Goal: Use online tool/utility: Utilize a website feature to perform a specific function

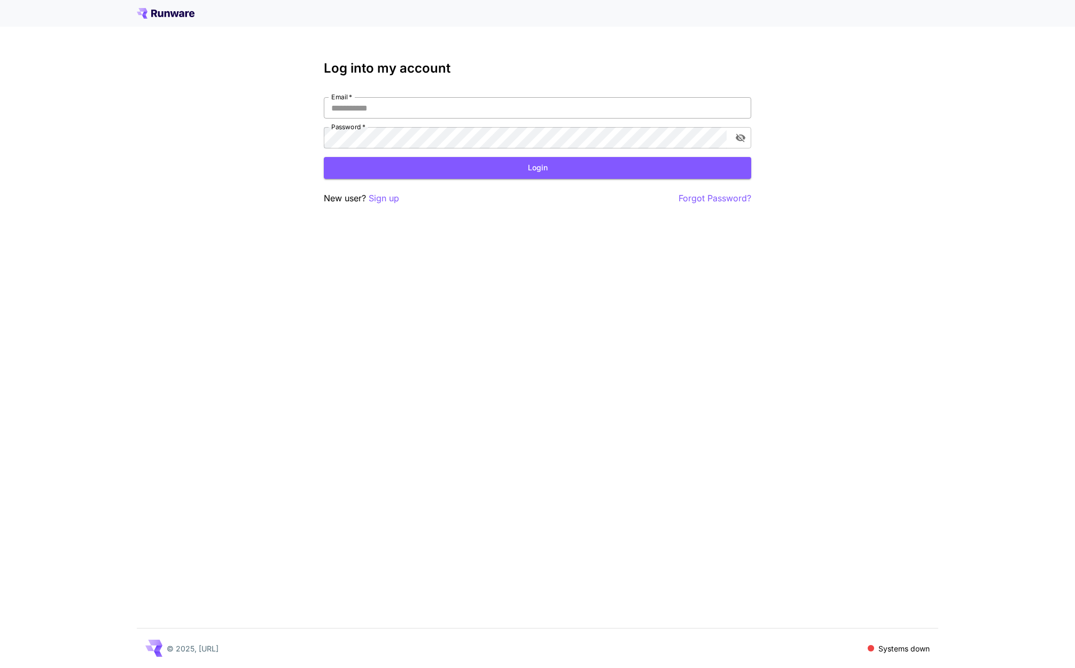
click at [356, 101] on input "Email   *" at bounding box center [537, 107] width 427 height 21
type input "**********"
click at [431, 170] on button "Login" at bounding box center [537, 168] width 427 height 22
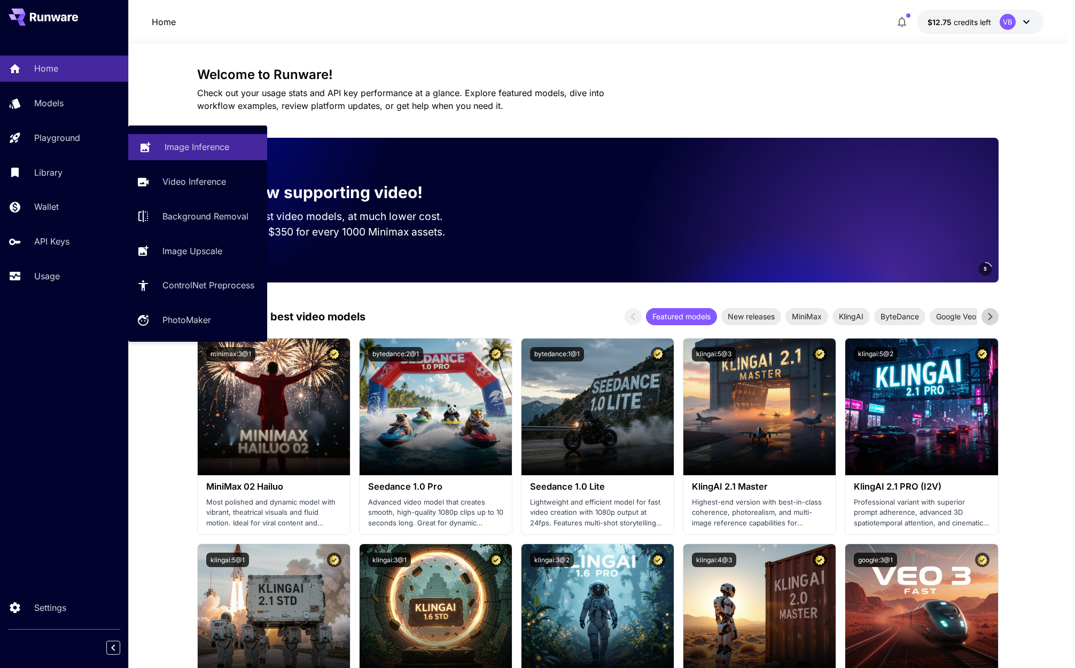
click at [199, 159] on link "Image Inference" at bounding box center [197, 147] width 139 height 26
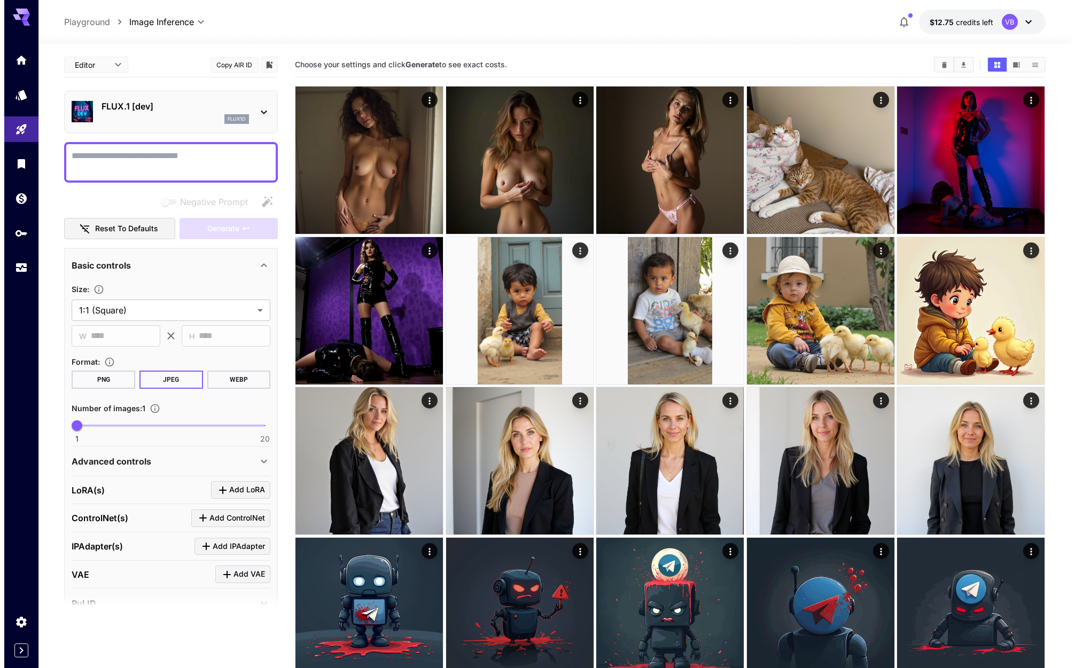
scroll to position [84, 0]
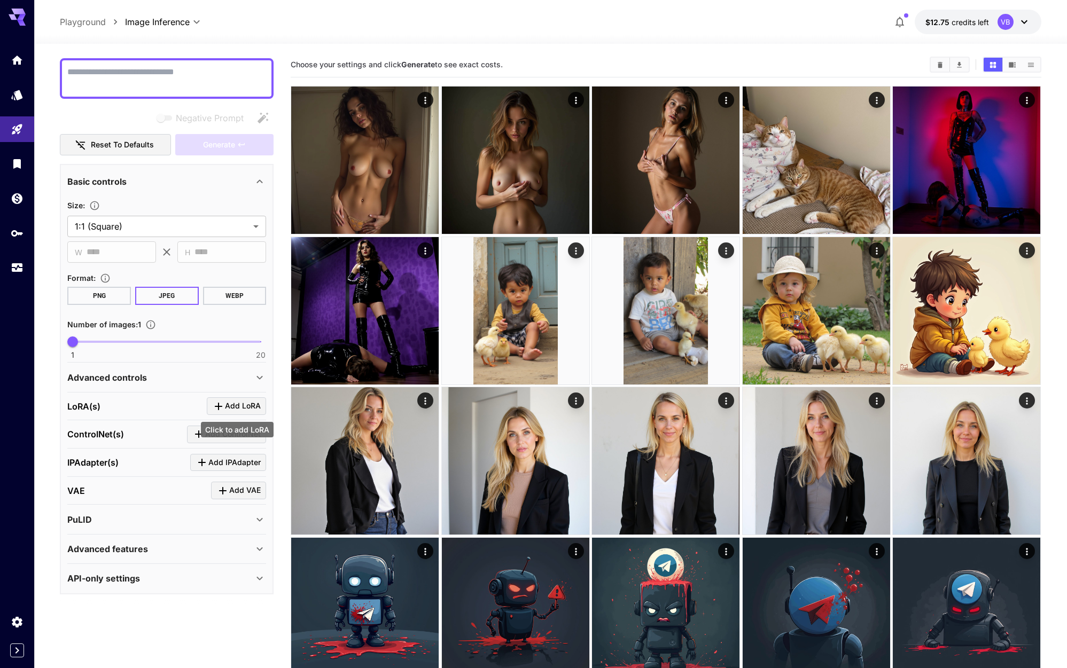
click at [244, 406] on span "Add LoRA" at bounding box center [243, 406] width 36 height 13
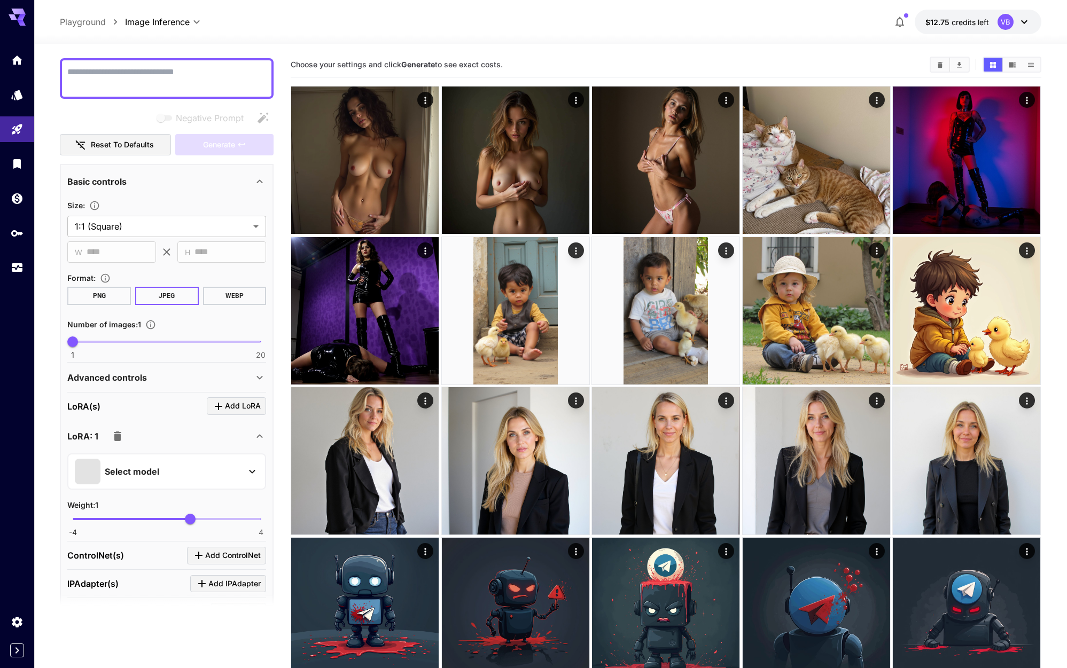
click at [146, 468] on p "Select model" at bounding box center [132, 471] width 54 height 13
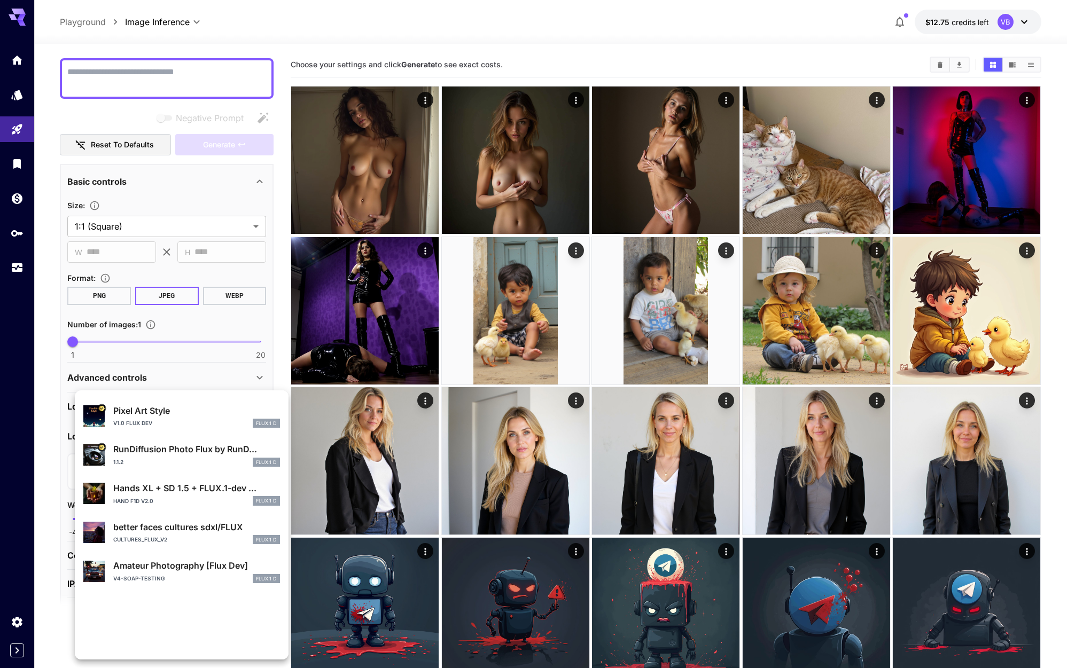
scroll to position [0, 0]
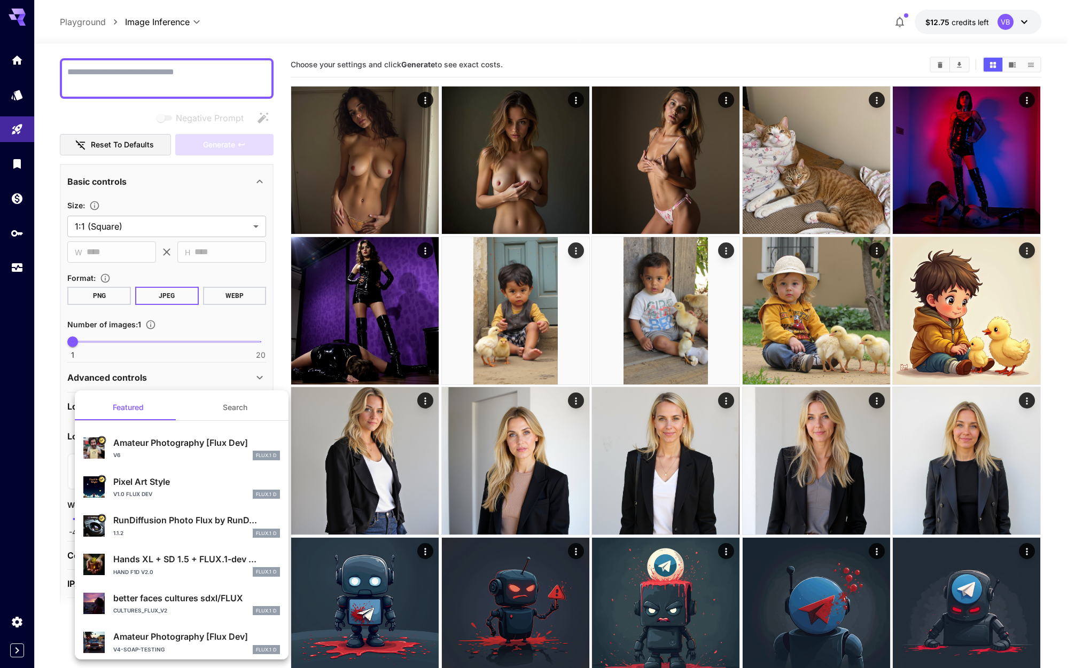
click at [49, 324] on div at bounding box center [537, 334] width 1075 height 668
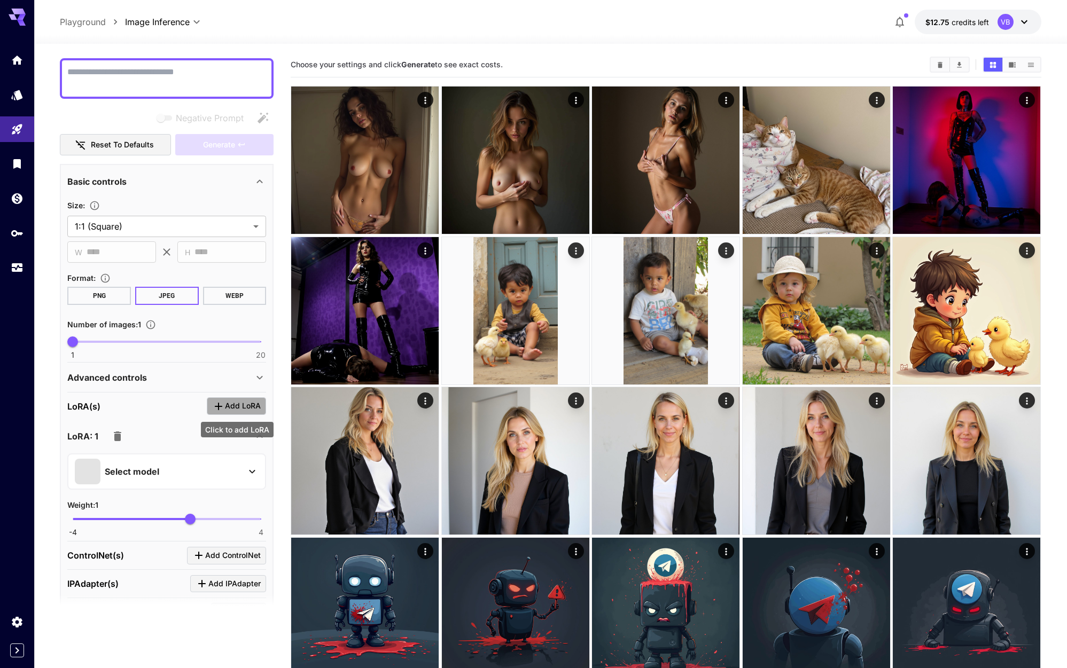
click at [238, 410] on span "Add LoRA" at bounding box center [243, 406] width 36 height 13
click at [210, 462] on div "Select model" at bounding box center [158, 472] width 167 height 26
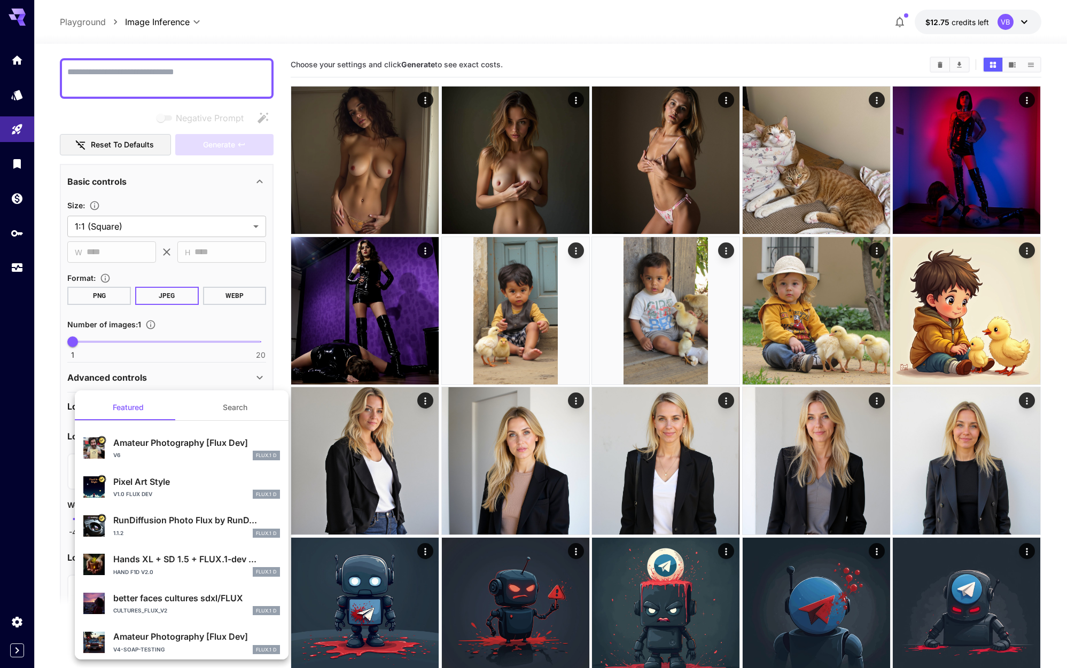
click at [210, 405] on button "Search" at bounding box center [235, 408] width 107 height 26
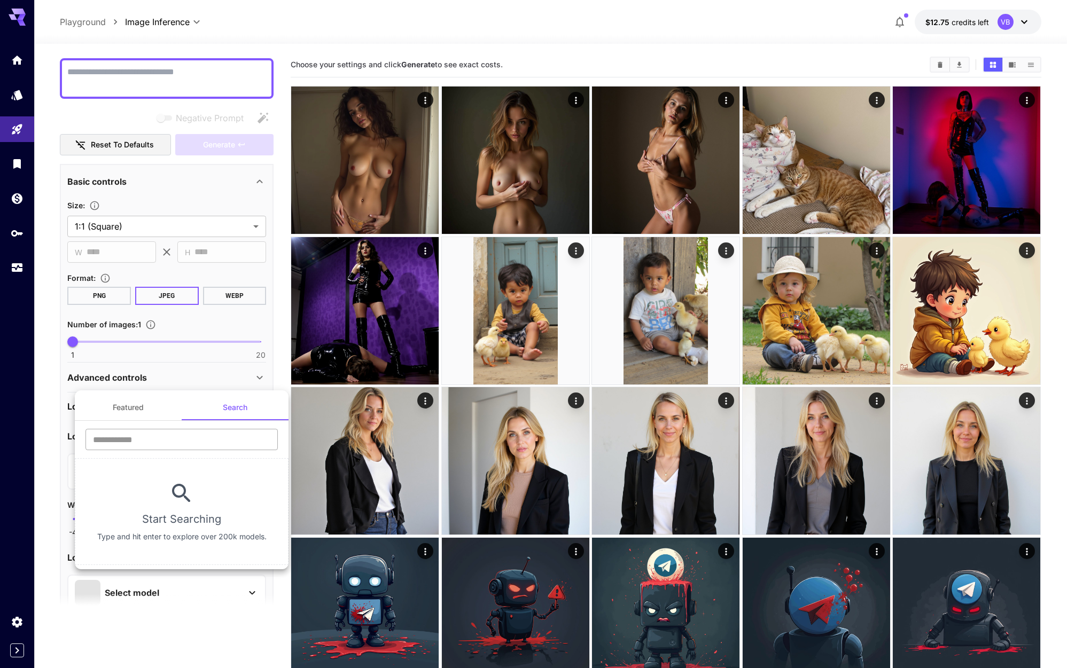
click at [184, 443] on input "text" at bounding box center [181, 439] width 192 height 21
type input "***"
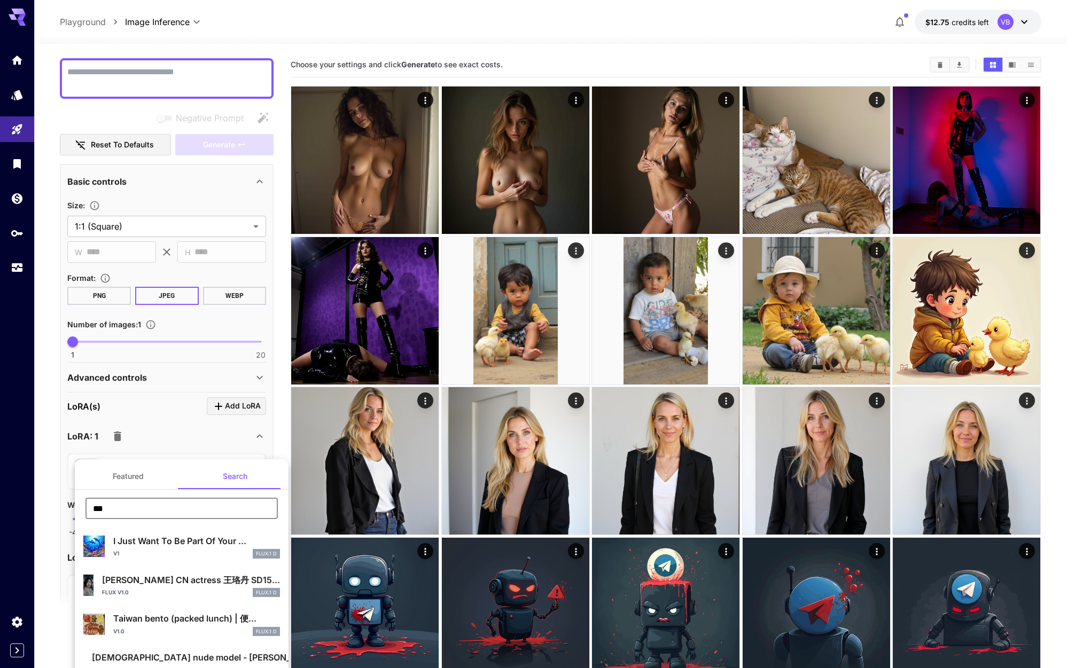
click at [45, 447] on div at bounding box center [537, 334] width 1075 height 668
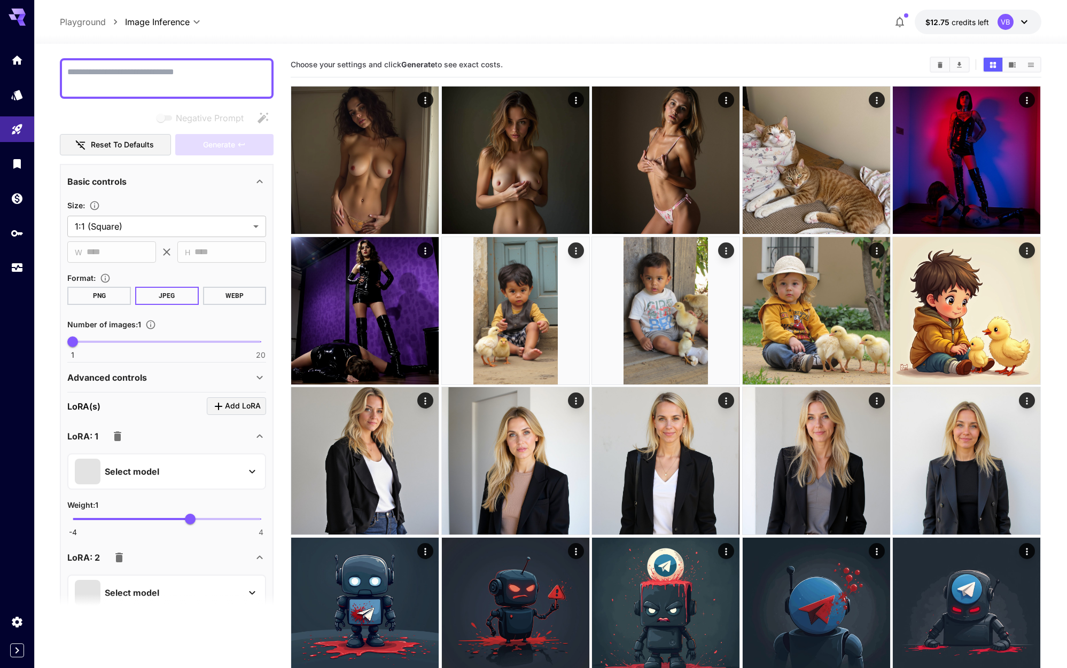
scroll to position [326, 0]
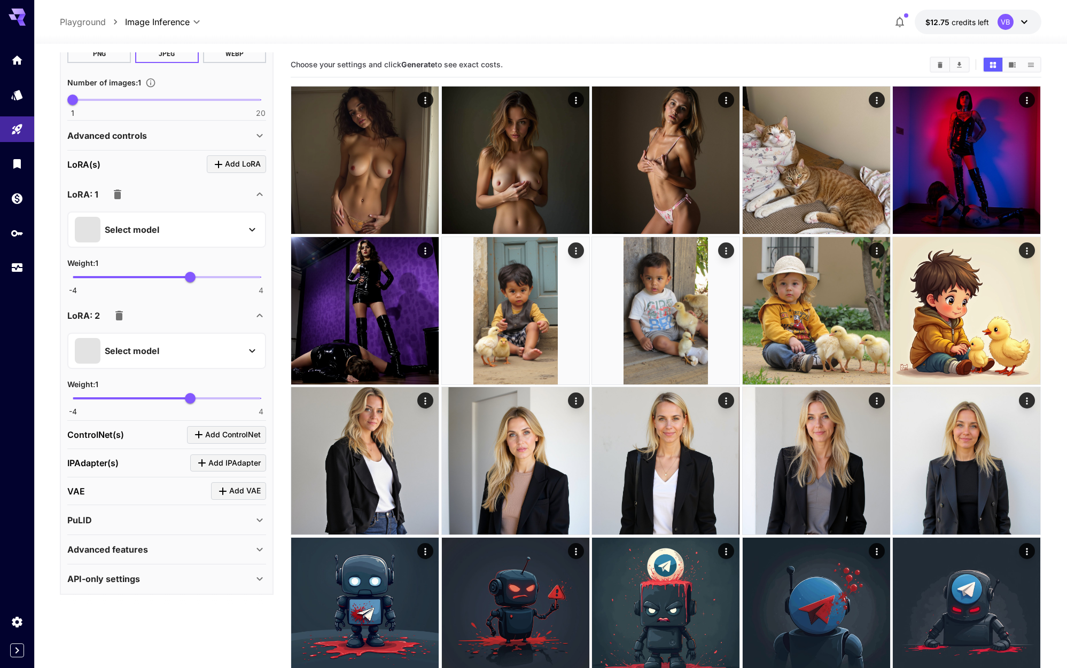
click at [146, 575] on div "API-only settings" at bounding box center [160, 579] width 186 height 13
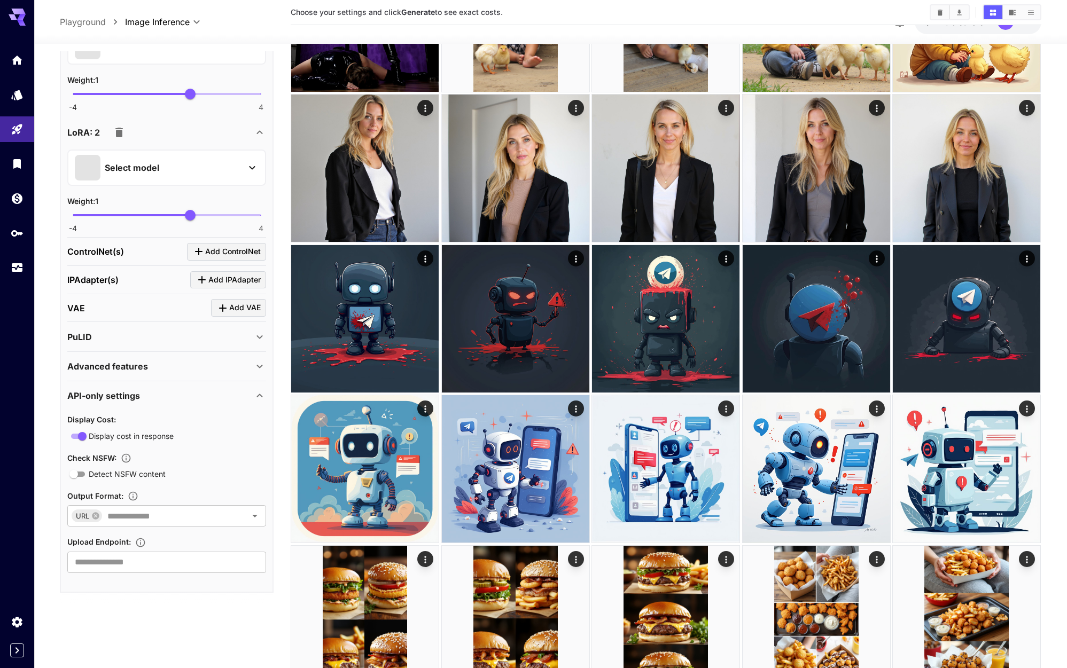
scroll to position [323, 0]
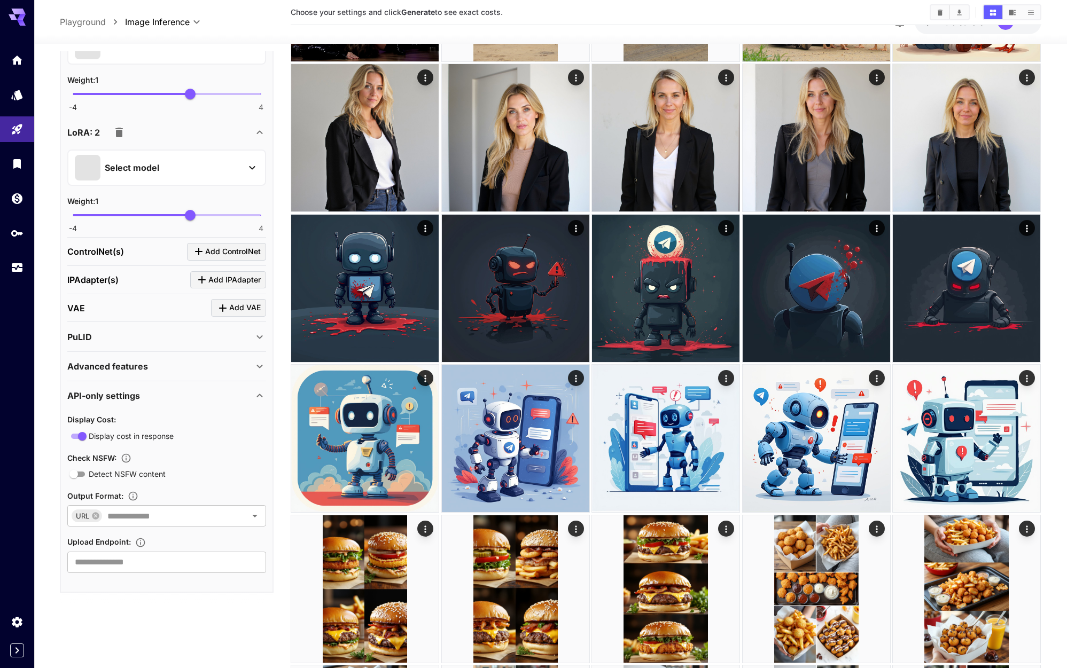
click at [130, 364] on p "Advanced features" at bounding box center [107, 366] width 81 height 13
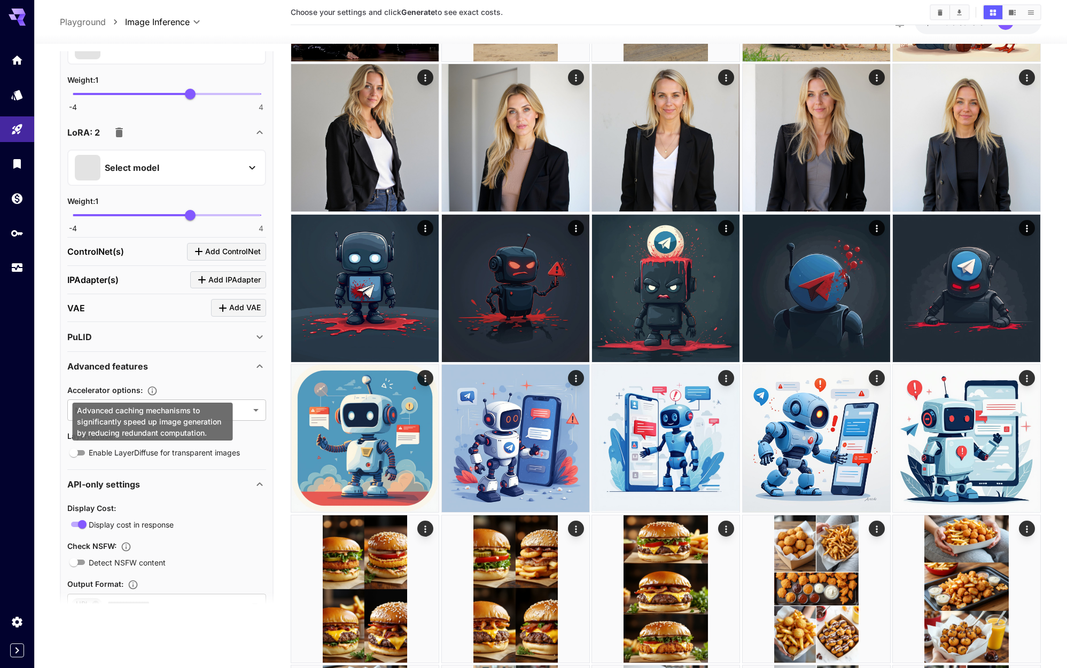
click at [152, 388] on icon "Advanced caching mechanisms to significantly speed up image generation by reduc…" at bounding box center [152, 391] width 11 height 11
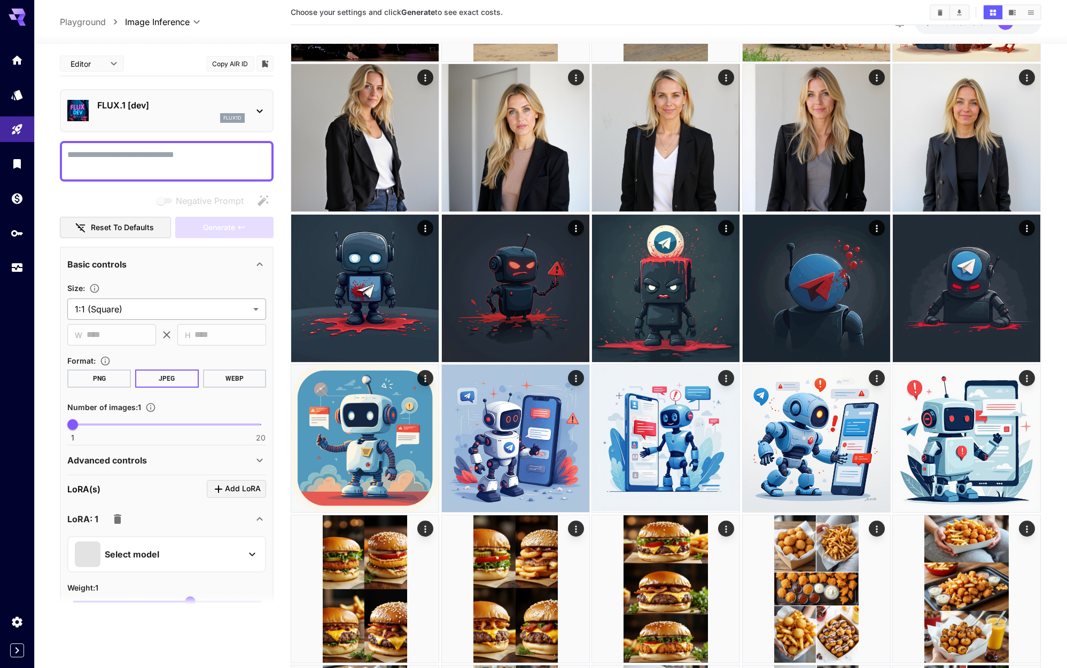
scroll to position [0, 0]
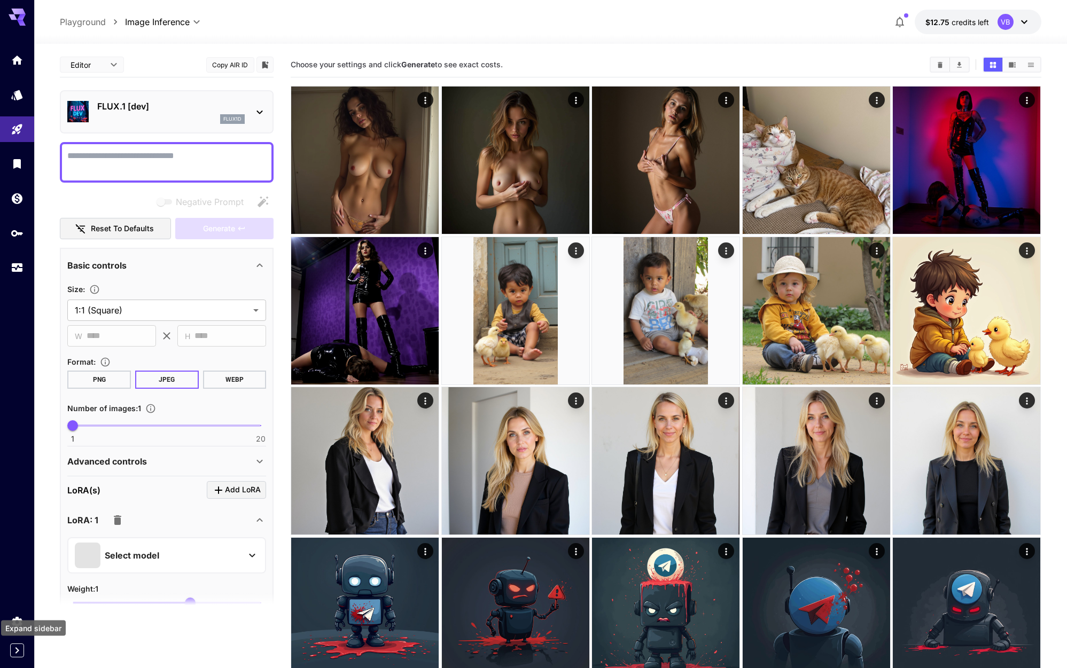
click at [17, 645] on icon "Expand sidebar" at bounding box center [17, 650] width 13 height 13
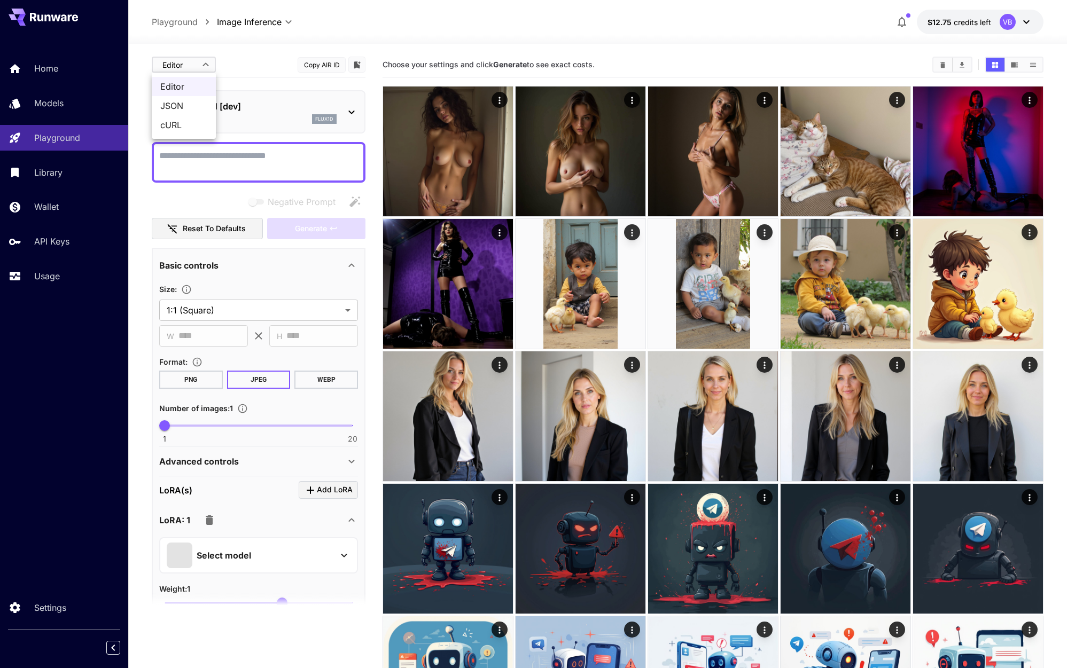
click at [172, 109] on span "JSON" at bounding box center [183, 105] width 47 height 13
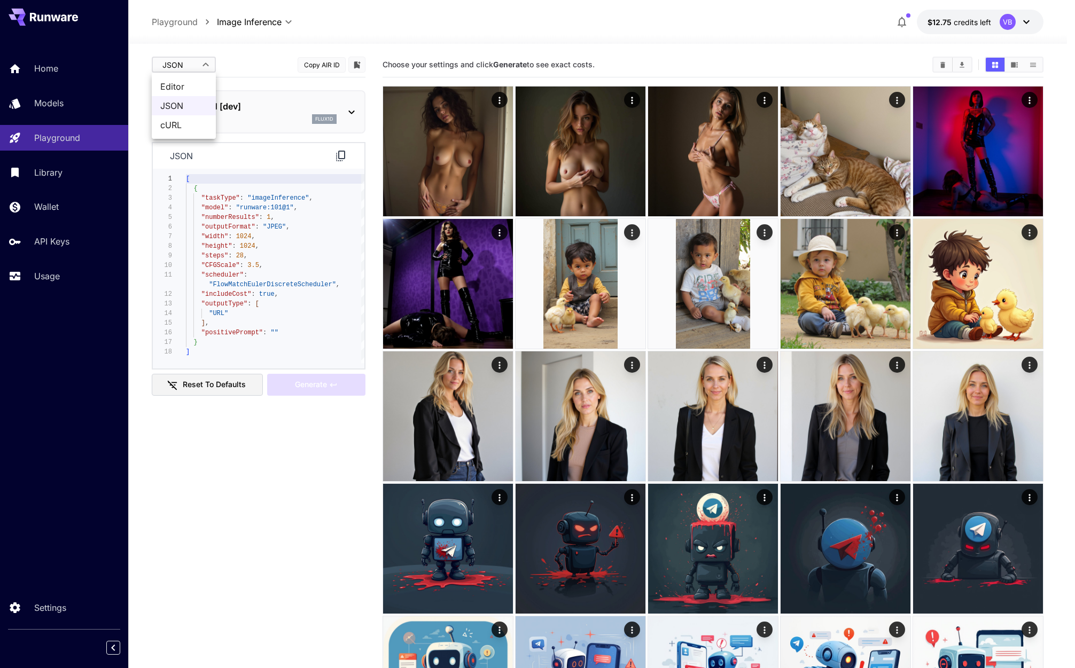
click at [188, 88] on span "Editor" at bounding box center [183, 86] width 47 height 13
type input "****"
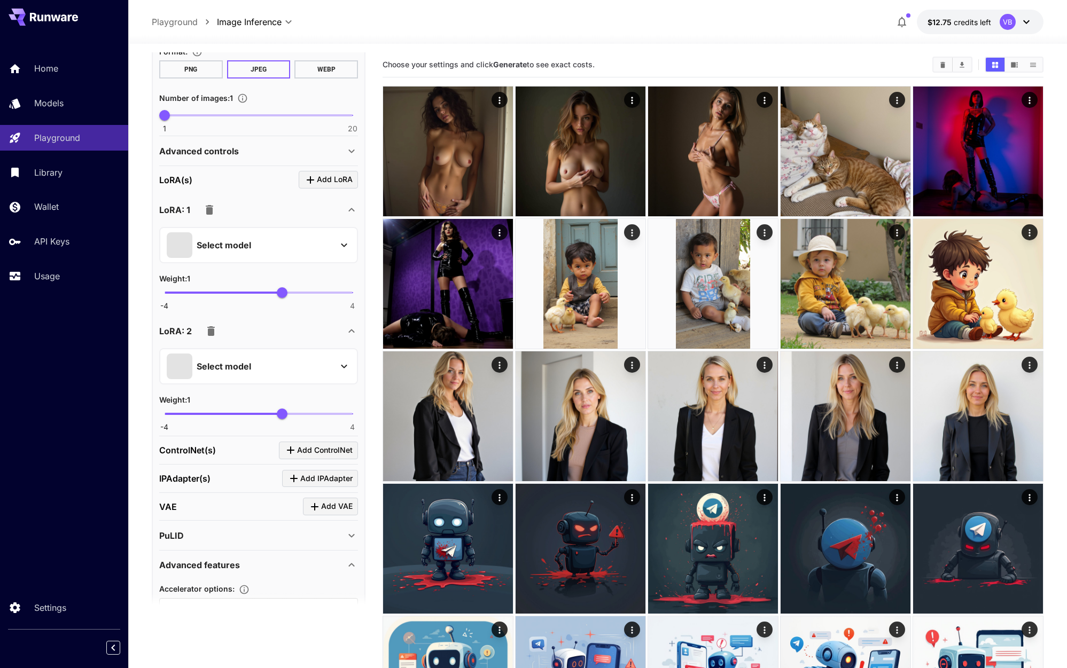
scroll to position [320, 0]
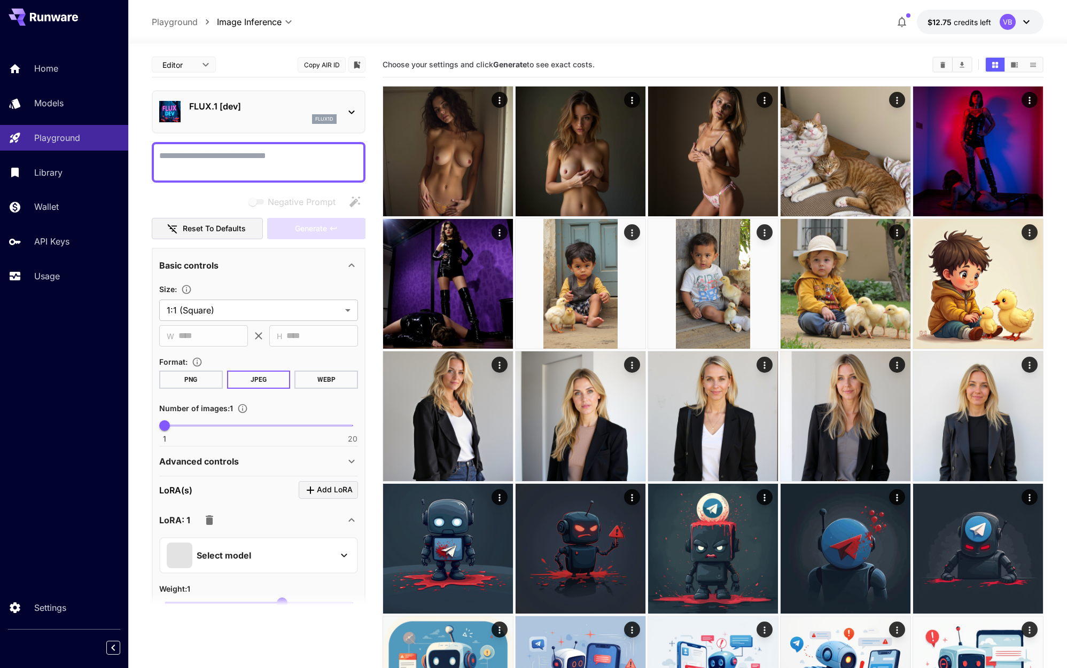
scroll to position [320, 0]
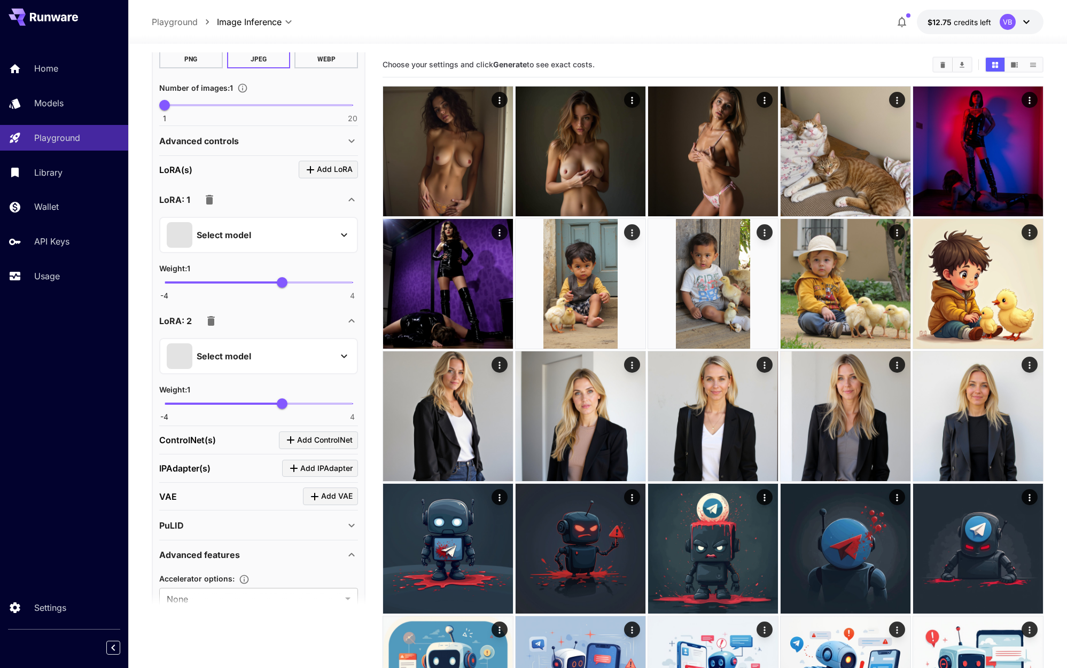
click at [249, 232] on p "Select model" at bounding box center [224, 235] width 54 height 13
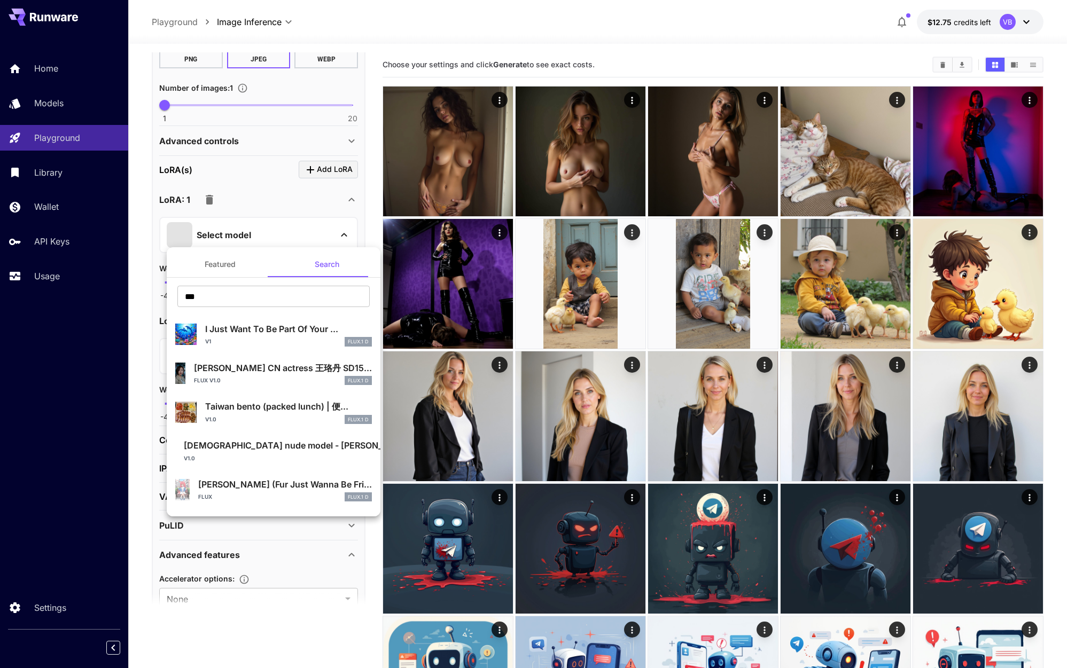
click at [232, 334] on p "I Just Want To Be Part Of Your ..." at bounding box center [288, 329] width 167 height 13
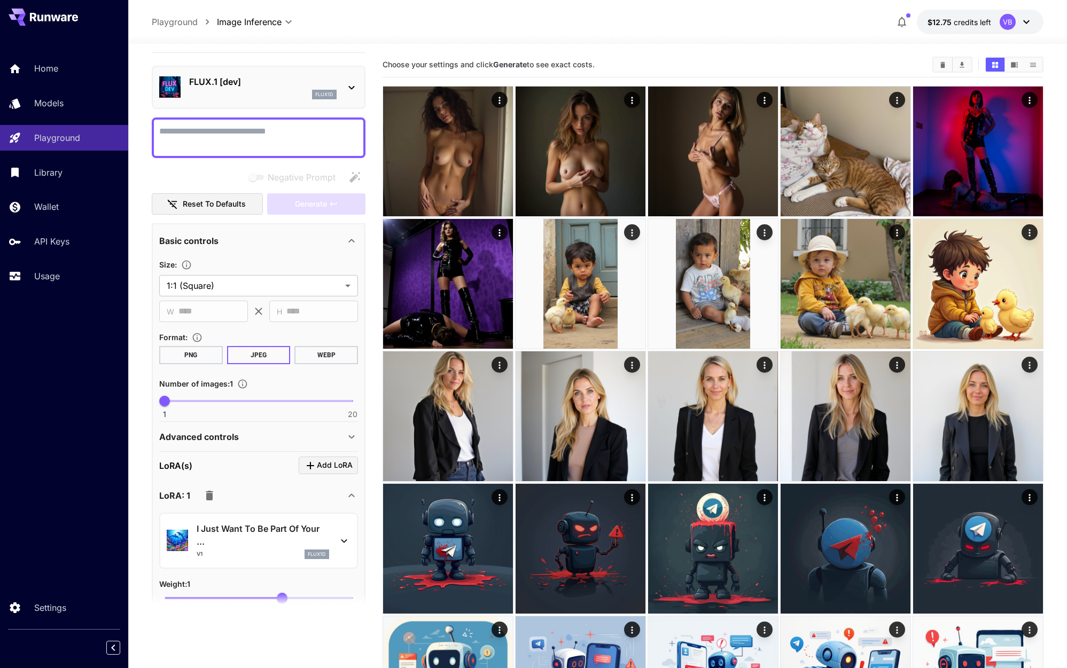
scroll to position [0, 0]
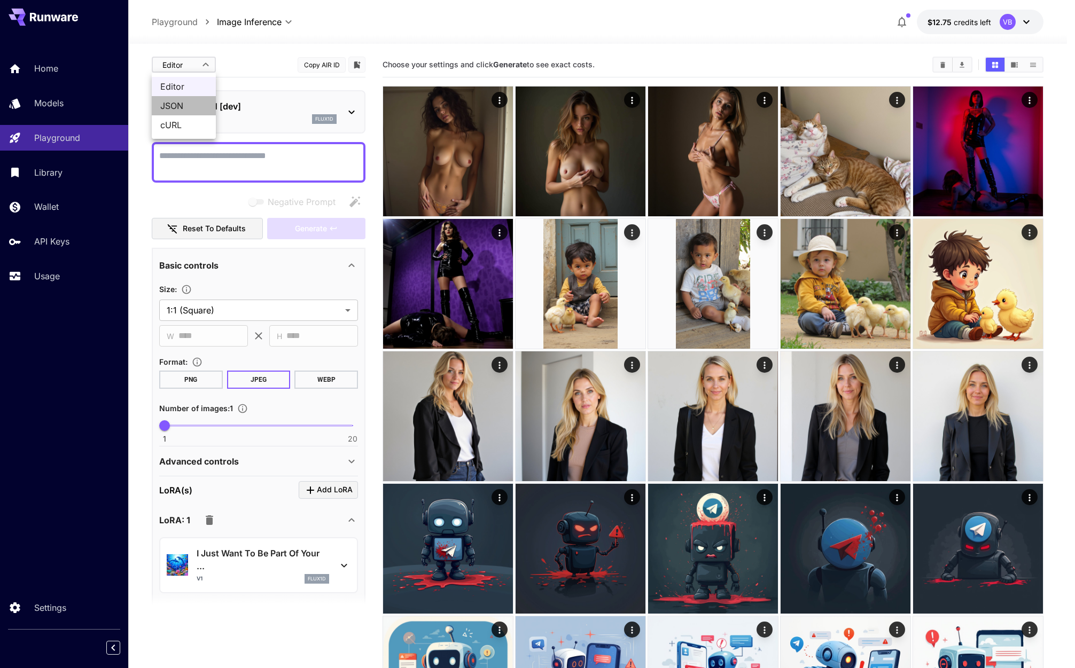
click at [179, 103] on span "JSON" at bounding box center [183, 105] width 47 height 13
type input "****"
